Goal: Task Accomplishment & Management: Manage account settings

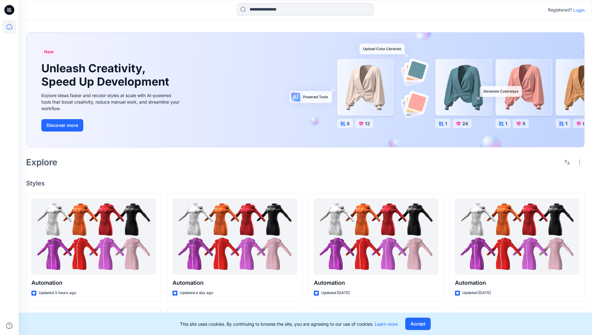
click at [577, 10] on p "Login" at bounding box center [578, 10] width 11 height 7
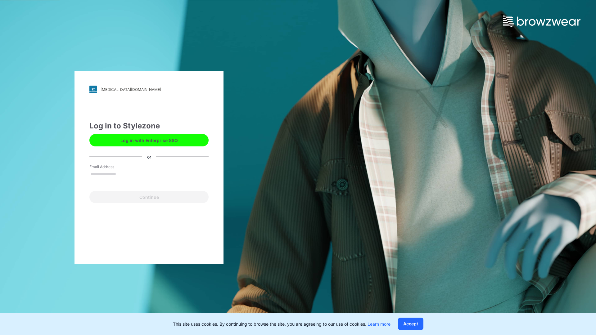
click at [123, 174] on input "Email Address" at bounding box center [148, 174] width 119 height 9
type input "**********"
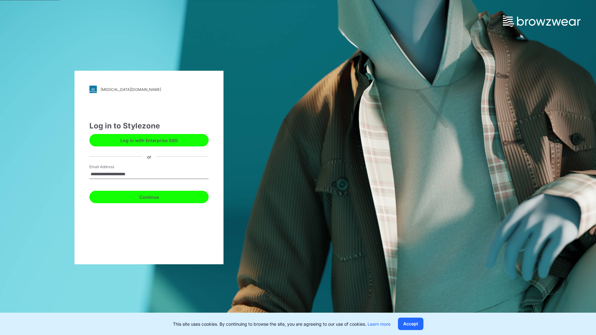
click at [156, 196] on button "Continue" at bounding box center [148, 197] width 119 height 12
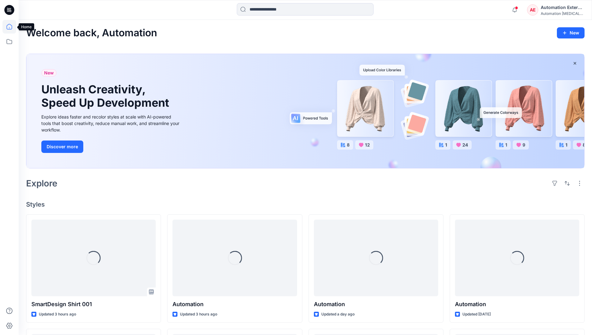
click at [12, 27] on icon at bounding box center [10, 27] width 6 height 6
click at [541, 10] on div "Automation External" at bounding box center [561, 7] width 43 height 7
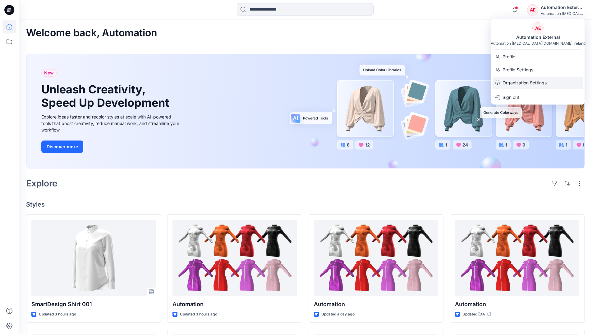
click at [520, 80] on p "Organization Settings" at bounding box center [524, 83] width 44 height 12
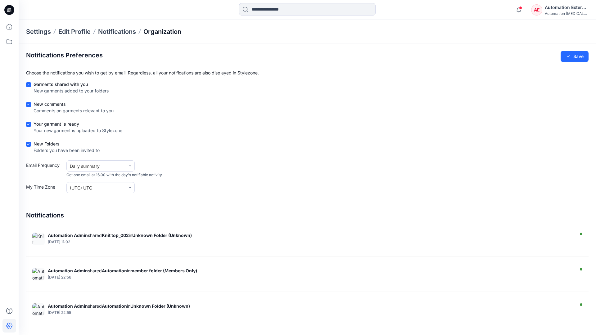
click at [174, 32] on p "Organization" at bounding box center [162, 31] width 38 height 9
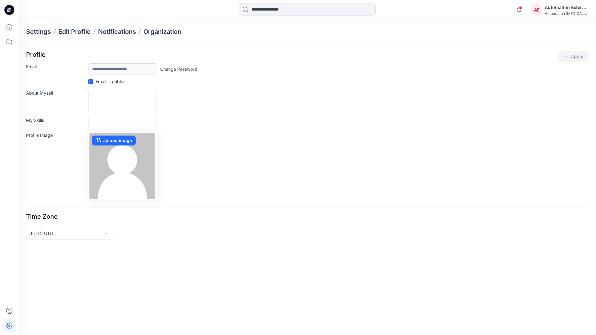
click at [567, 10] on div "Automation External" at bounding box center [566, 7] width 43 height 7
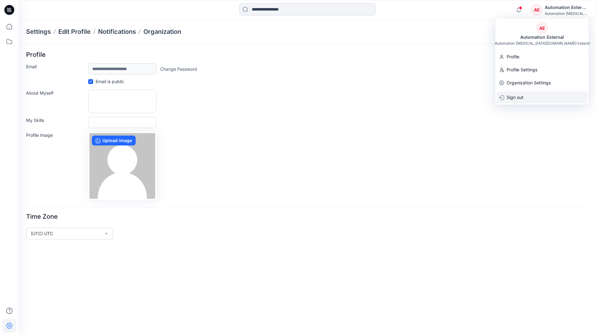
click at [527, 97] on div "Sign out" at bounding box center [542, 98] width 91 height 12
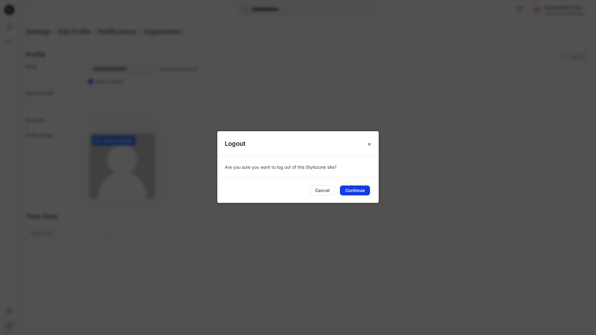
click at [359, 188] on button "Continue" at bounding box center [355, 191] width 30 height 10
